Goal: Task Accomplishment & Management: Use online tool/utility

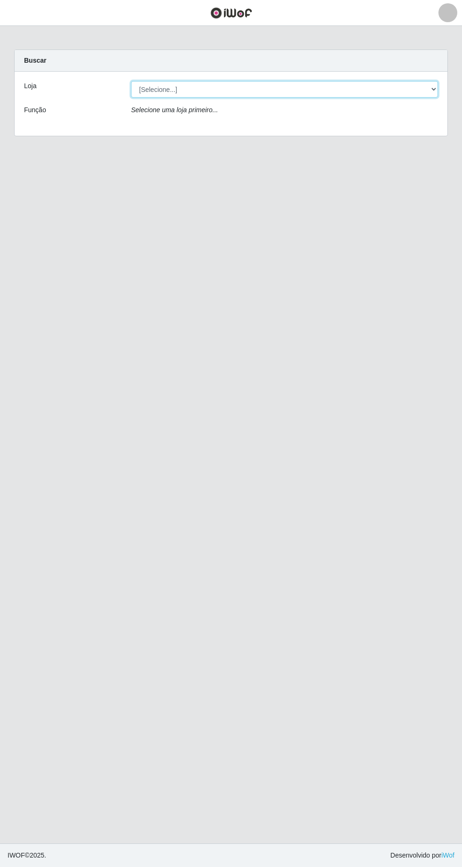
click at [432, 85] on select "[Selecione...] [GEOGRAPHIC_DATA] - [GEOGRAPHIC_DATA] [GEOGRAPHIC_DATA] - [GEOGR…" at bounding box center [284, 89] width 307 height 16
select select "508"
click at [131, 81] on select "[Selecione...] [GEOGRAPHIC_DATA] - [GEOGRAPHIC_DATA] [GEOGRAPHIC_DATA] - [GEOGR…" at bounding box center [284, 89] width 307 height 16
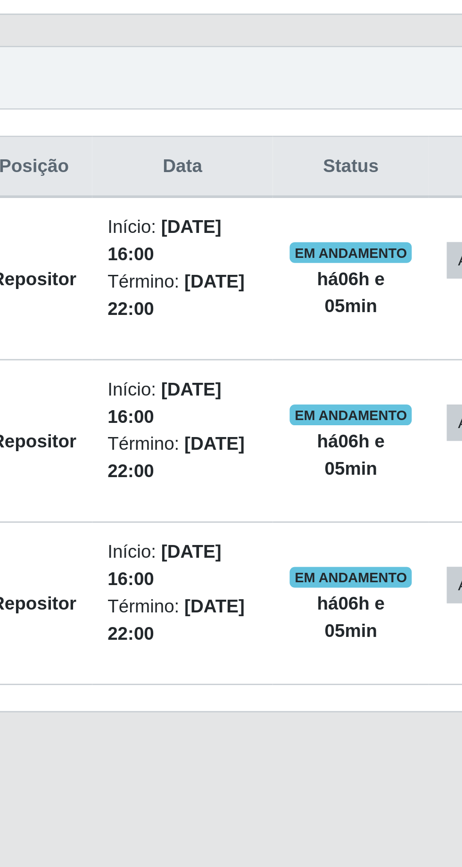
scroll to position [5, 0]
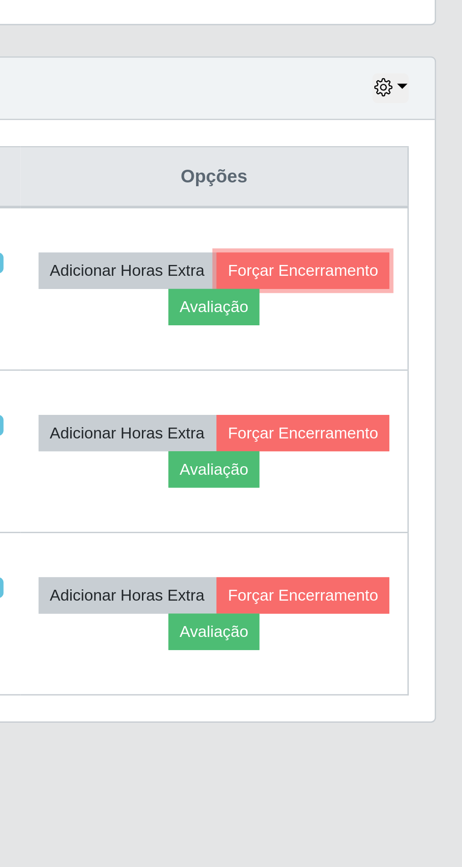
click at [368, 440] on button "Forçar Encerramento" at bounding box center [399, 435] width 63 height 13
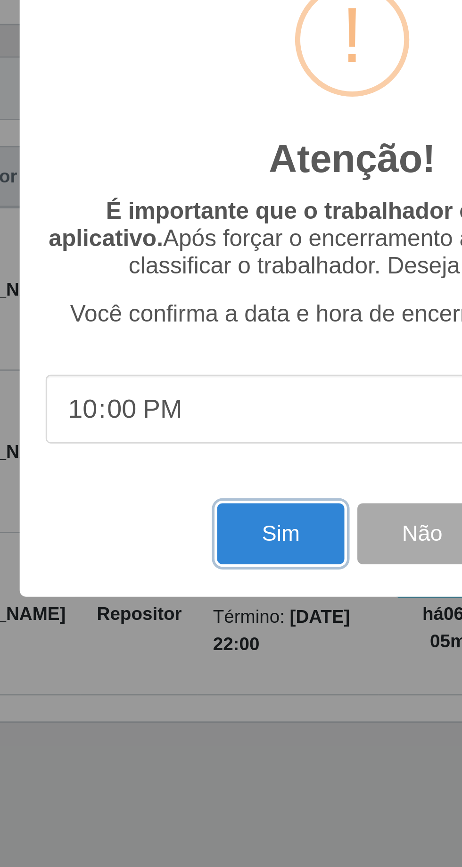
click at [206, 530] on button "Sim" at bounding box center [205, 531] width 46 height 22
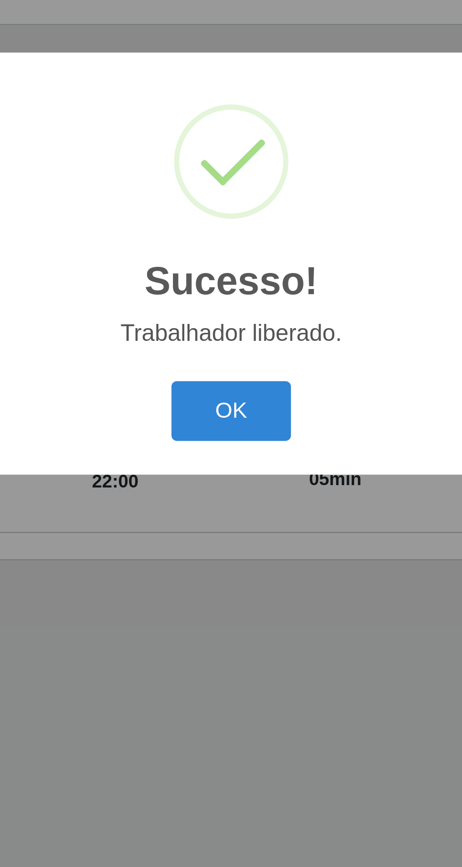
click at [234, 483] on button "OK" at bounding box center [231, 487] width 44 height 22
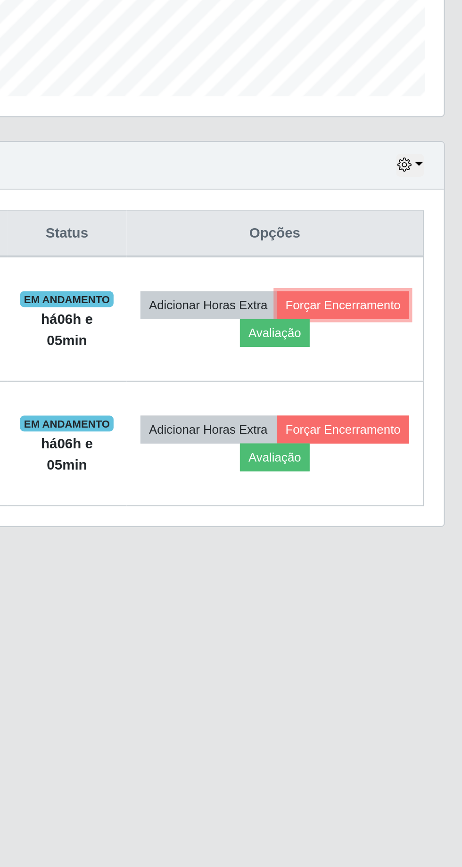
click at [368, 440] on button "Forçar Encerramento" at bounding box center [399, 435] width 63 height 13
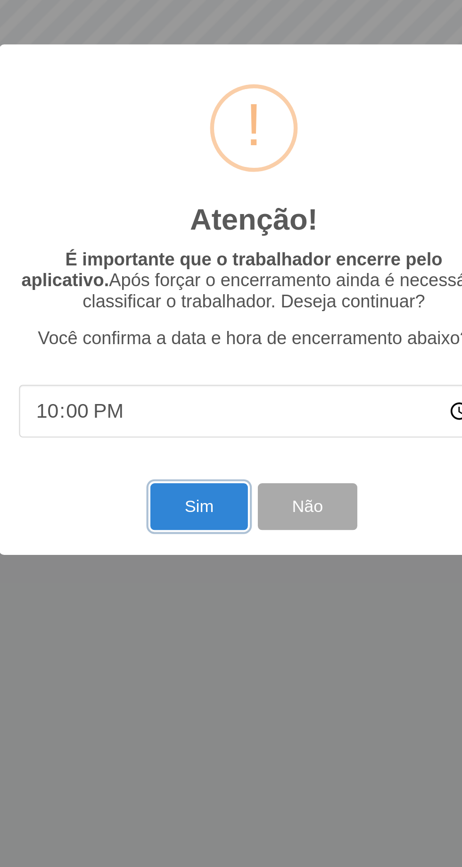
click at [208, 528] on button "Sim" at bounding box center [205, 531] width 46 height 22
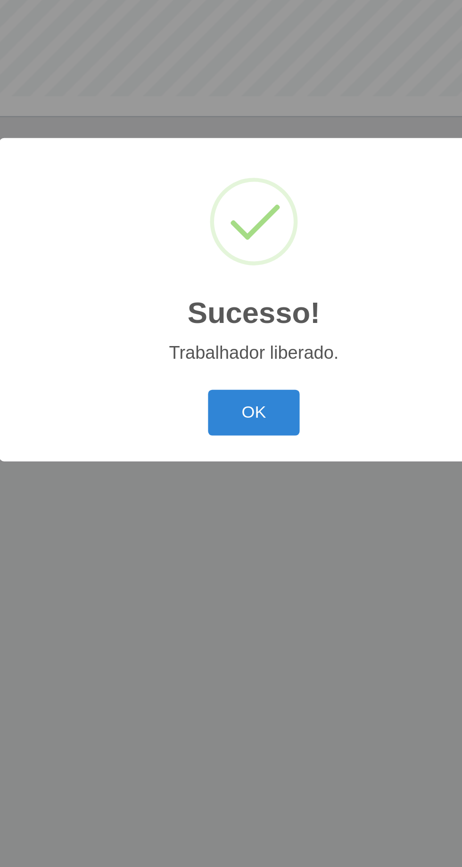
click at [235, 483] on button "OK" at bounding box center [231, 487] width 44 height 22
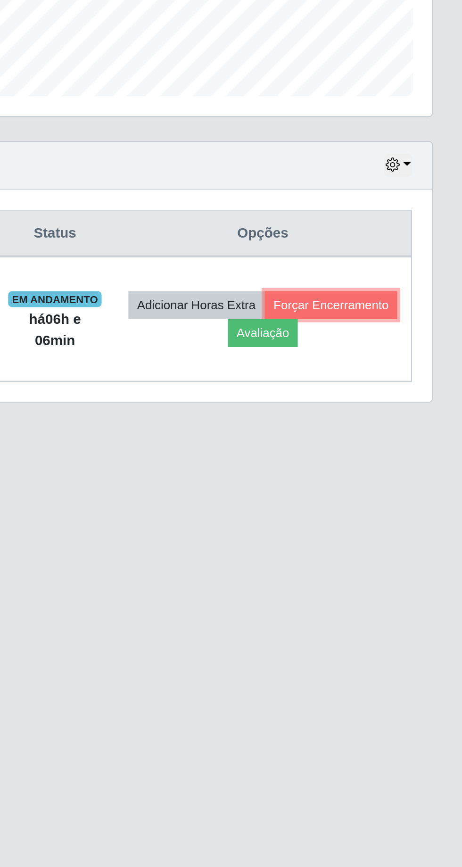
click at [368, 437] on button "Forçar Encerramento" at bounding box center [399, 435] width 63 height 13
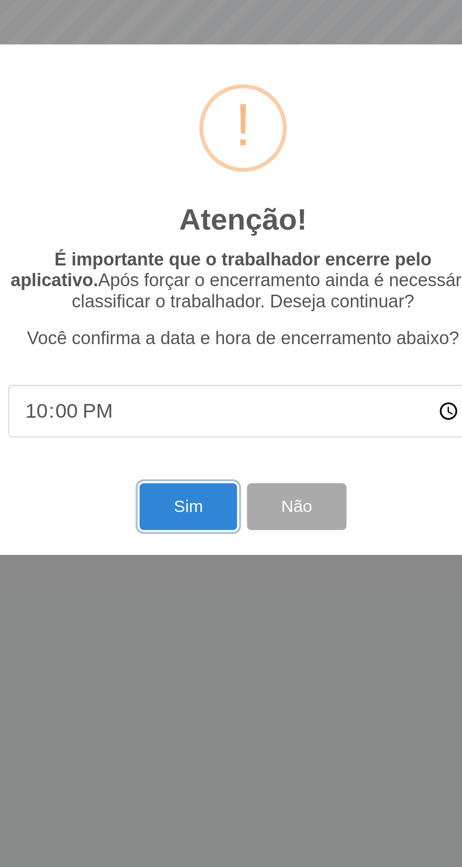
click at [201, 530] on button "Sim" at bounding box center [205, 531] width 46 height 22
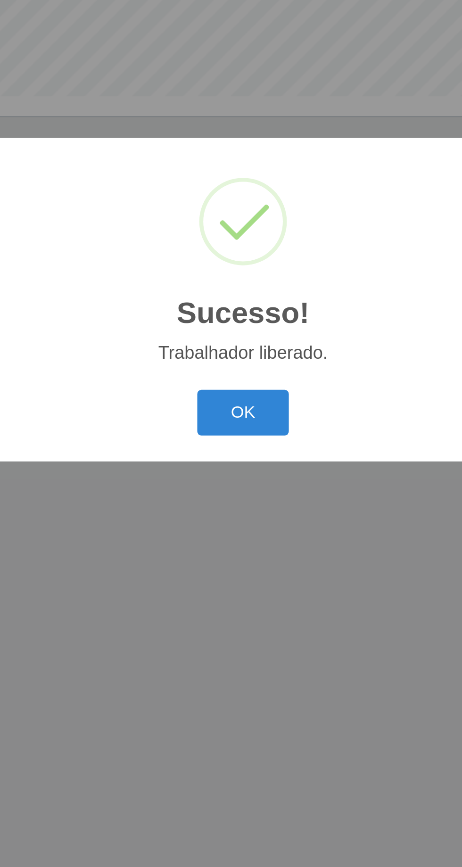
click at [236, 479] on button "OK" at bounding box center [231, 487] width 44 height 22
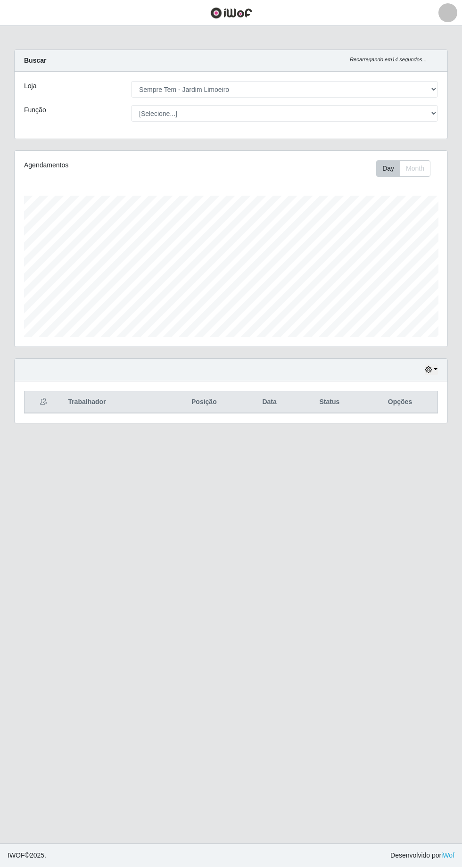
scroll to position [62, 0]
